Goal: Transaction & Acquisition: Purchase product/service

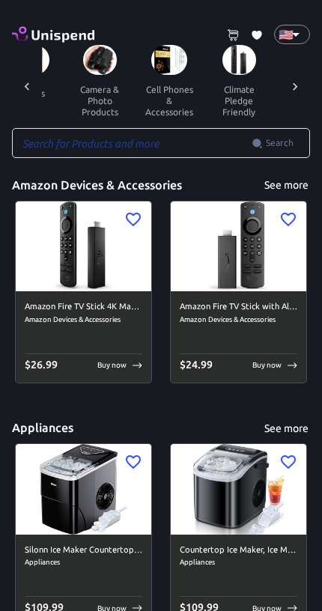
scroll to position [0, 466]
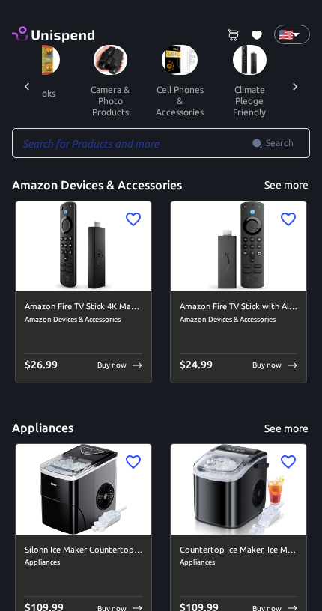
click at [159, 96] on button "cell phones & accessories" at bounding box center [180, 101] width 72 height 52
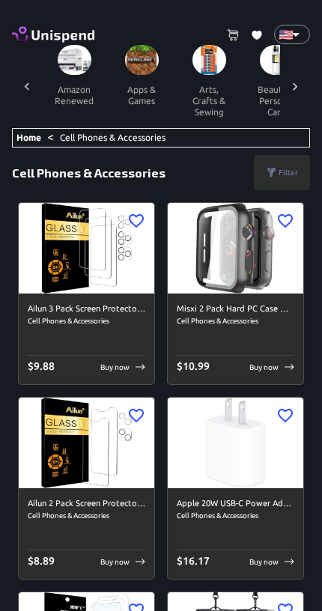
scroll to position [0, 1615]
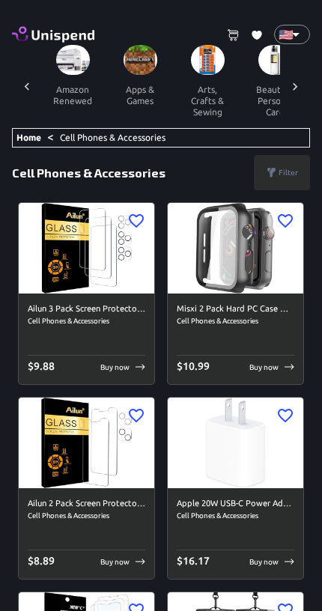
click at [123, 64] on img at bounding box center [140, 60] width 34 height 30
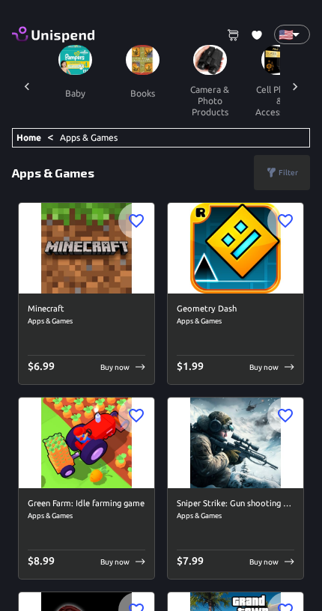
scroll to position [0, 396]
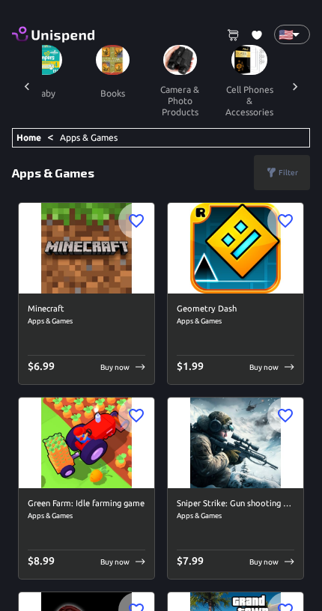
click at [169, 67] on img at bounding box center [180, 60] width 34 height 30
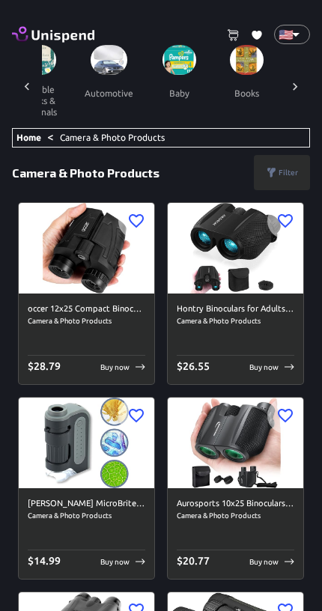
scroll to position [0, 266]
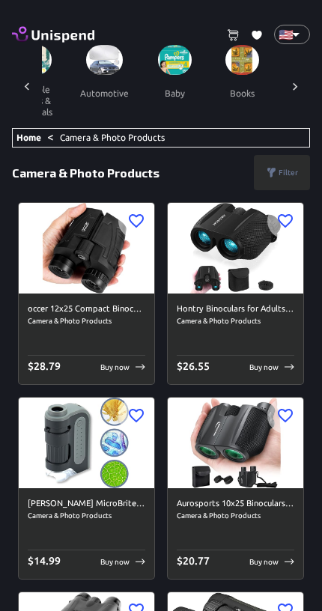
click at [225, 64] on img at bounding box center [242, 60] width 34 height 30
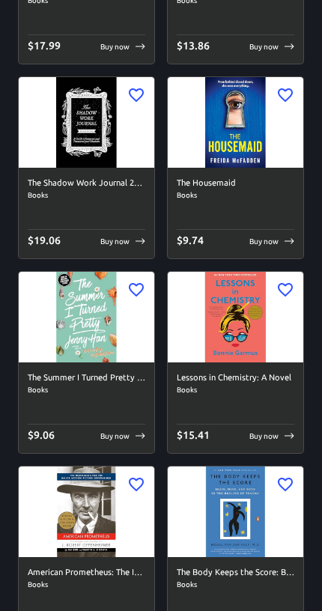
scroll to position [1295, 0]
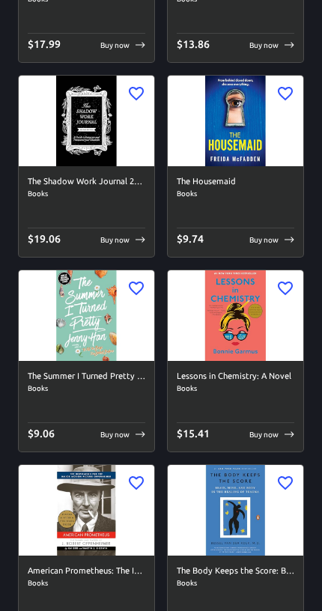
click at [57, 179] on h6 "The Shadow Work Journal 2nd Edition: a Guide to Integrate and Transcend Your Sh…" at bounding box center [87, 181] width 118 height 13
click at [91, 122] on img at bounding box center [86, 121] width 135 height 91
click at [98, 175] on h6 "The Shadow Work Journal 2nd Edition: a Guide to Integrate and Transcend Your Sh…" at bounding box center [87, 181] width 118 height 13
click at [82, 122] on img at bounding box center [86, 121] width 135 height 91
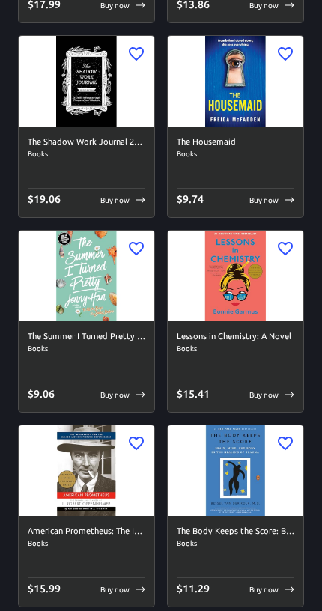
click at [103, 141] on h6 "The Shadow Work Journal 2nd Edition: a Guide to Integrate and Transcend Your Sh…" at bounding box center [87, 141] width 118 height 13
click at [122, 197] on p "Buy now" at bounding box center [114, 200] width 29 height 11
click at [146, 200] on div "The Shadow Work Journal 2nd Edition: a Guide to Integrate and Transcend Your Sh…" at bounding box center [86, 171] width 135 height 91
click at [103, 135] on h6 "The Shadow Work Journal 2nd Edition: a Guide to Integrate and Transcend Your Sh…" at bounding box center [87, 141] width 118 height 13
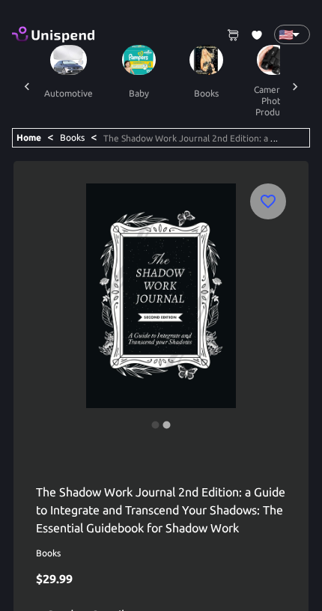
scroll to position [0, 303]
click at [176, 88] on button "books" at bounding box center [204, 93] width 67 height 36
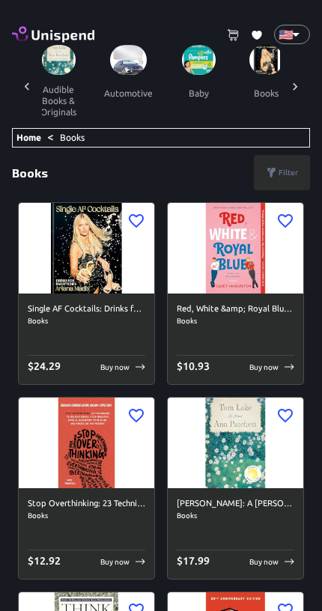
click at [288, 170] on p "Filter" at bounding box center [287, 172] width 19 height 11
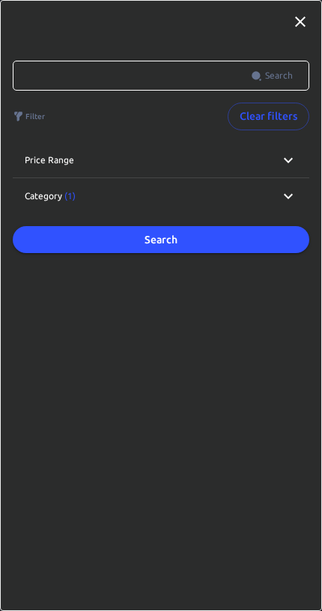
click at [301, 13] on icon at bounding box center [300, 22] width 18 height 18
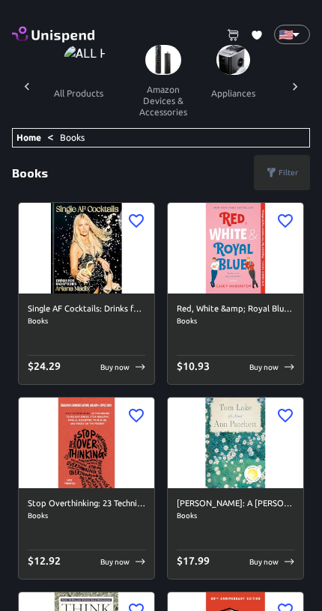
click at [73, 64] on img at bounding box center [85, 60] width 43 height 30
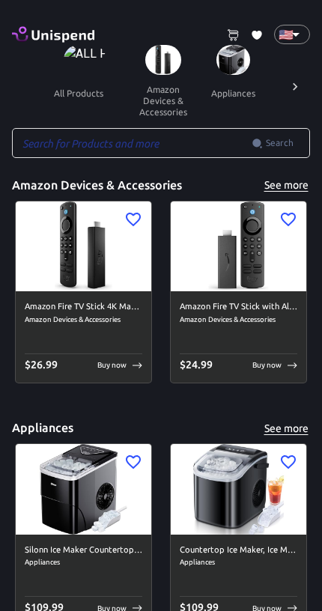
click at [146, 148] on input "text" at bounding box center [132, 143] width 240 height 30
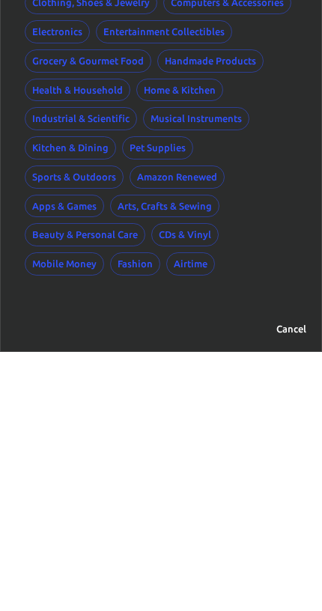
scroll to position [624, 0]
click at [301, 576] on button "Cancel" at bounding box center [291, 587] width 48 height 23
